Goal: Information Seeking & Learning: Learn about a topic

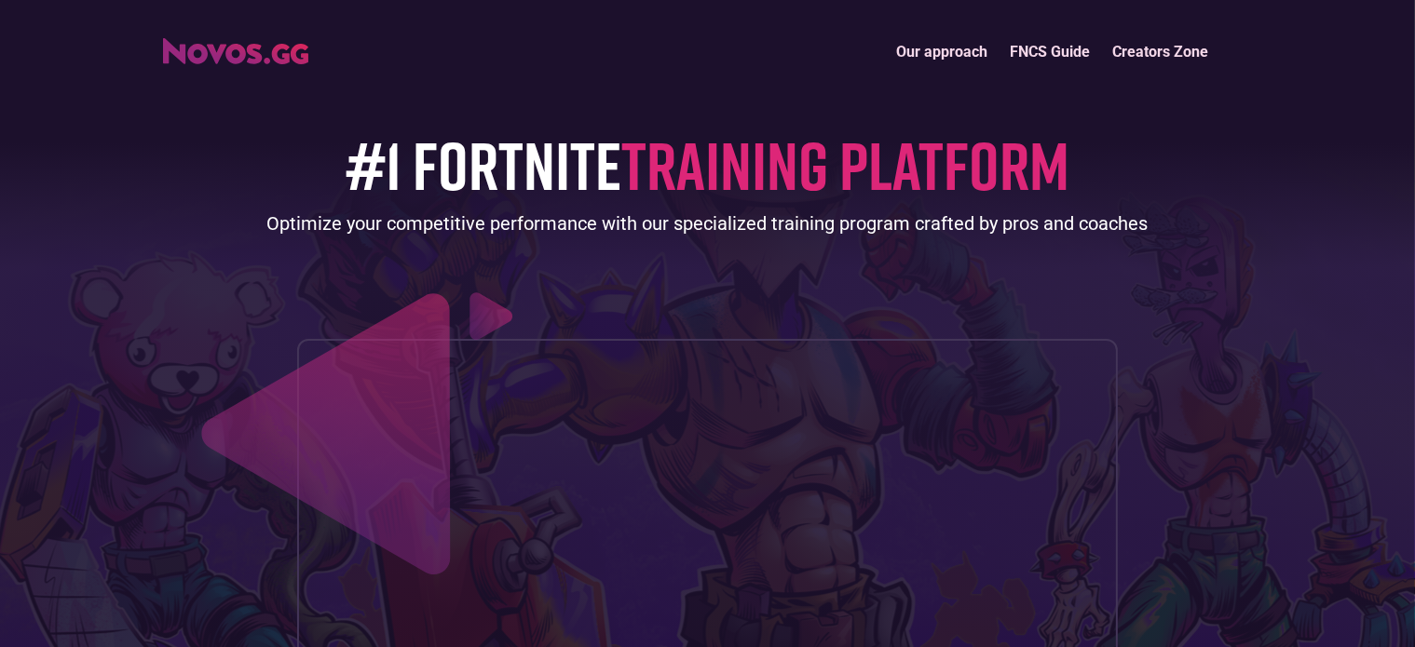
click at [1004, 61] on link "FNCS Guide" at bounding box center [1050, 52] width 102 height 40
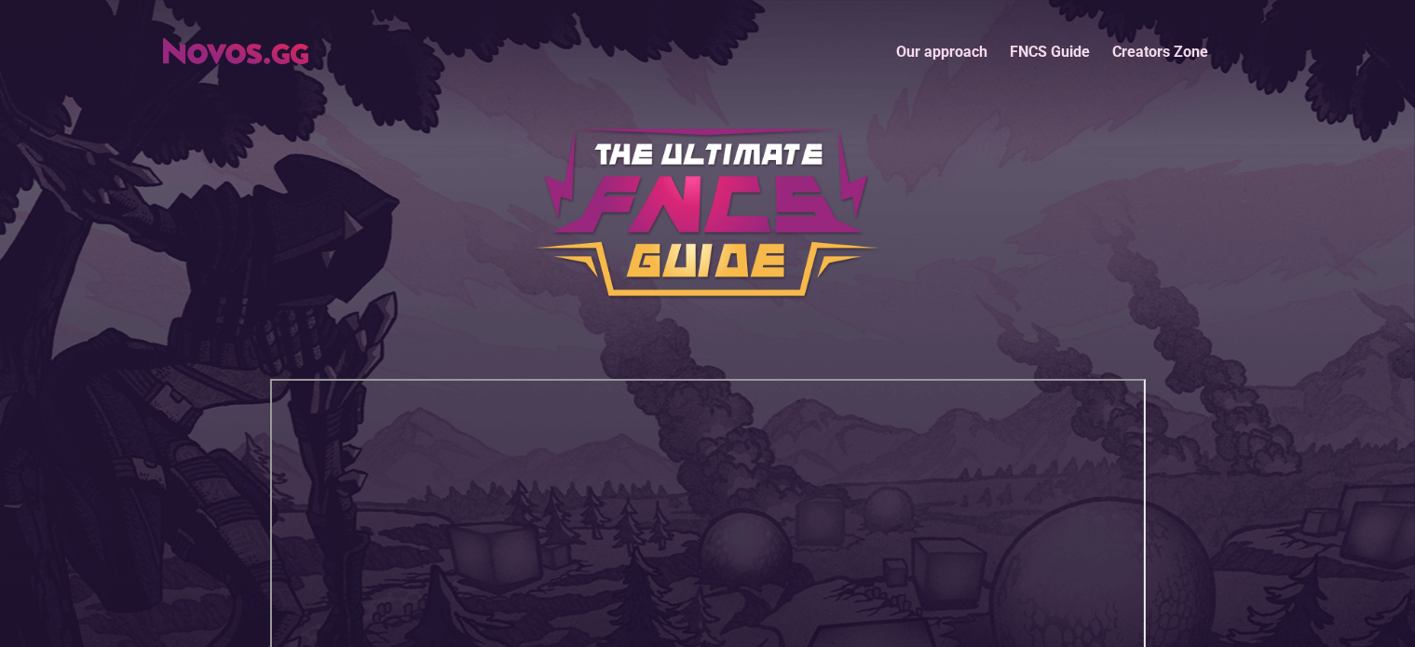
click at [950, 51] on link "Our approach" at bounding box center [943, 52] width 114 height 40
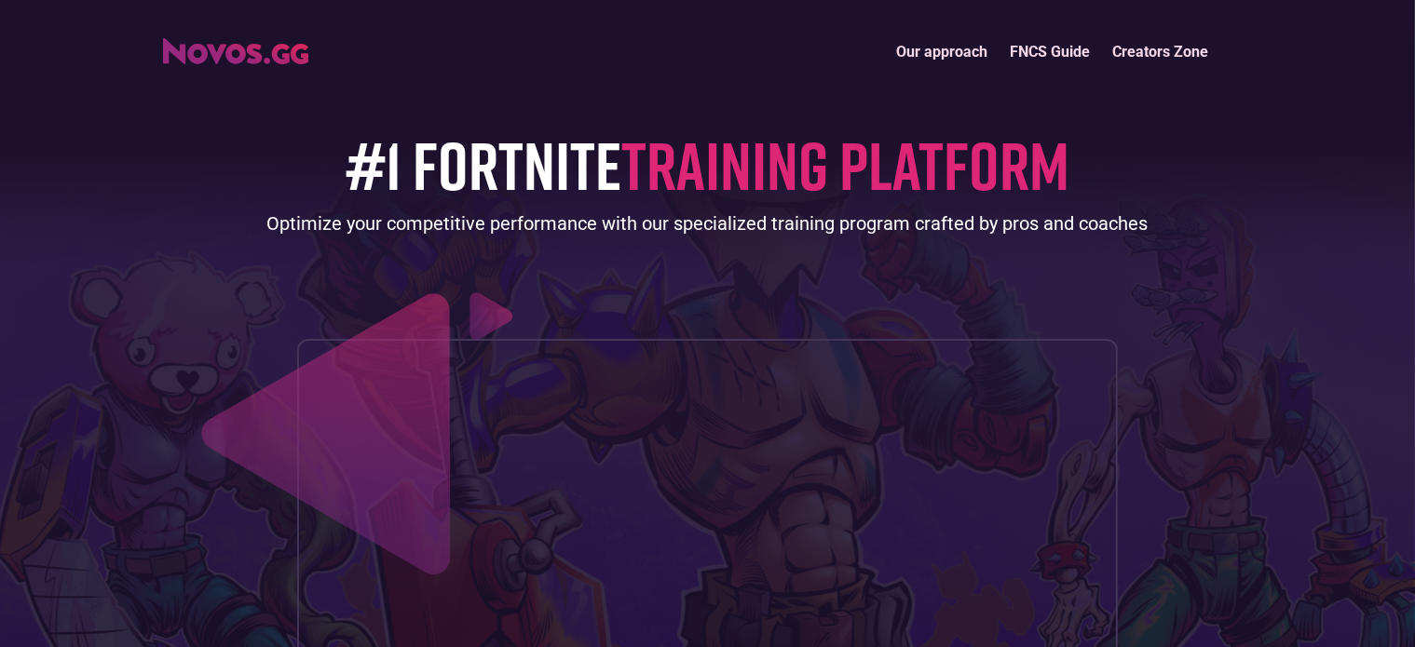
click at [1148, 41] on link "Creators Zone" at bounding box center [1161, 52] width 118 height 40
click at [1048, 38] on link "FNCS Guide" at bounding box center [1050, 52] width 102 height 40
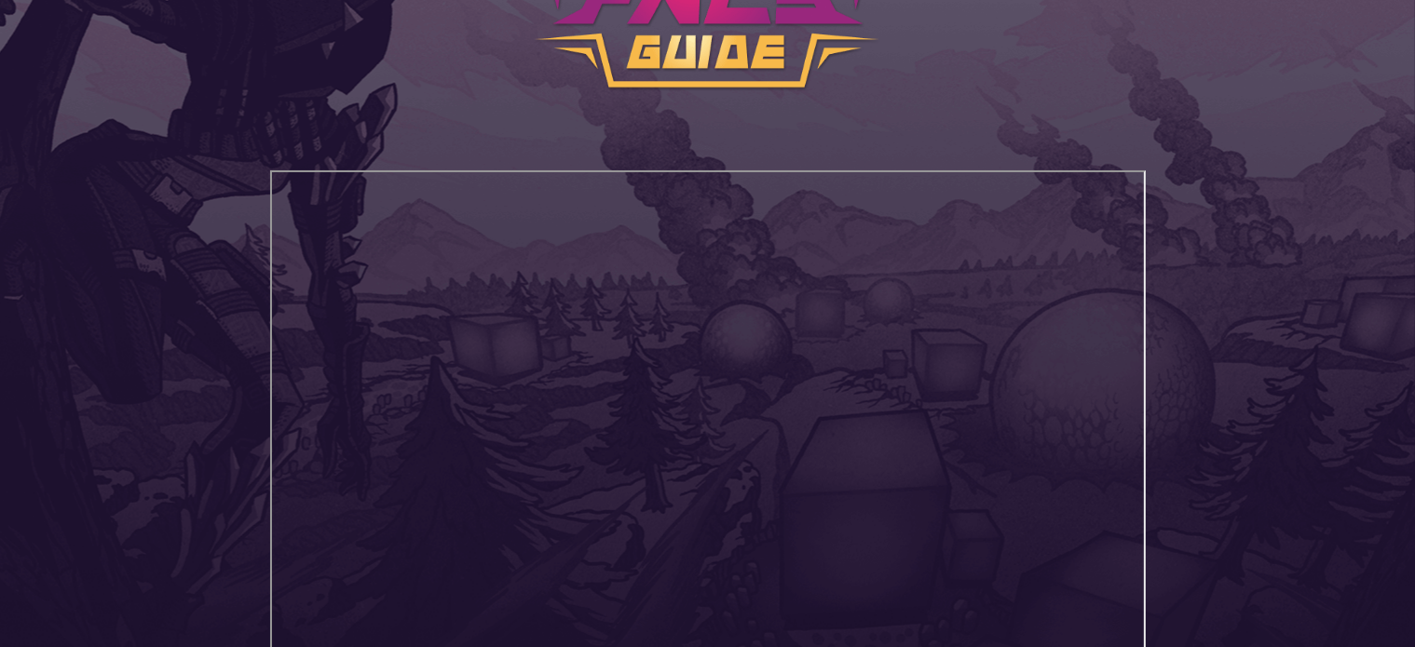
scroll to position [466, 0]
